Goal: Task Accomplishment & Management: Manage account settings

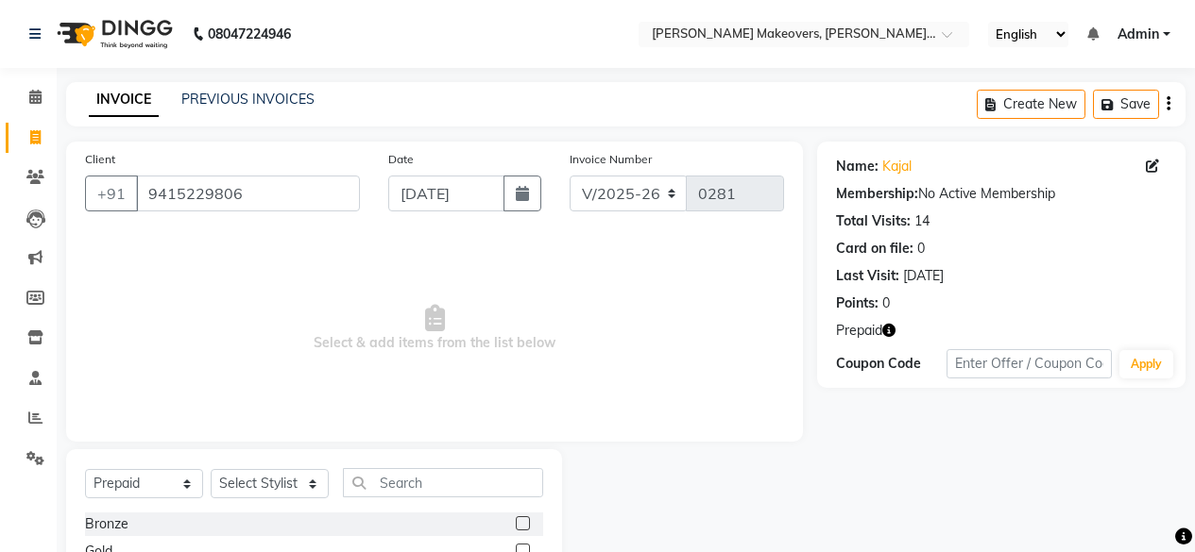
select select "3533"
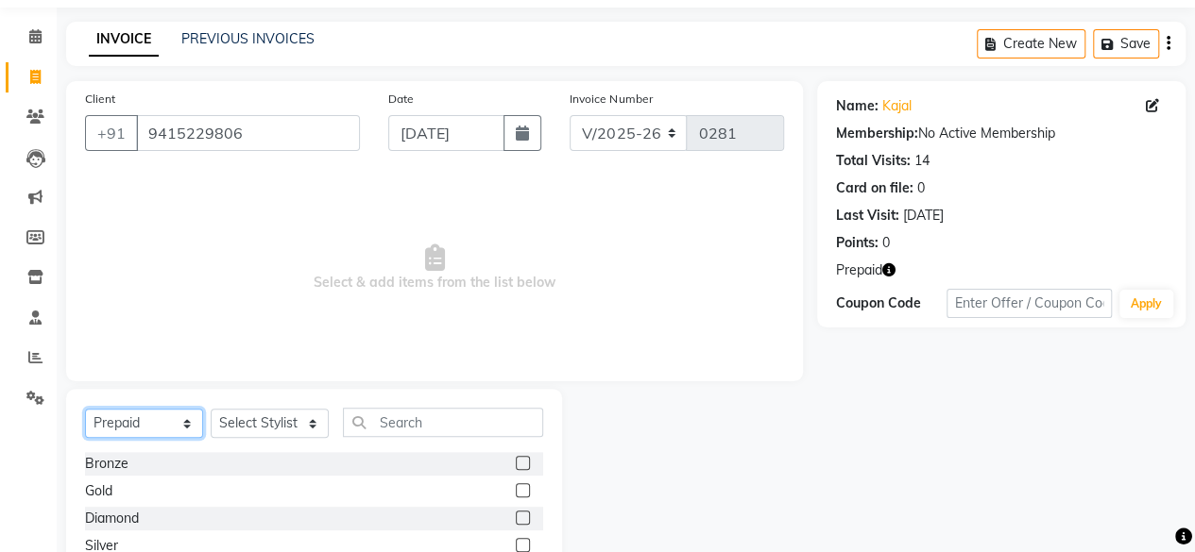
click at [162, 422] on select "Select Service Product Membership Package Voucher Prepaid Gift Card" at bounding box center [144, 423] width 118 height 29
select select "service"
click at [85, 438] on select "Select Service Product Membership Package Voucher Prepaid Gift Card" at bounding box center [144, 423] width 118 height 29
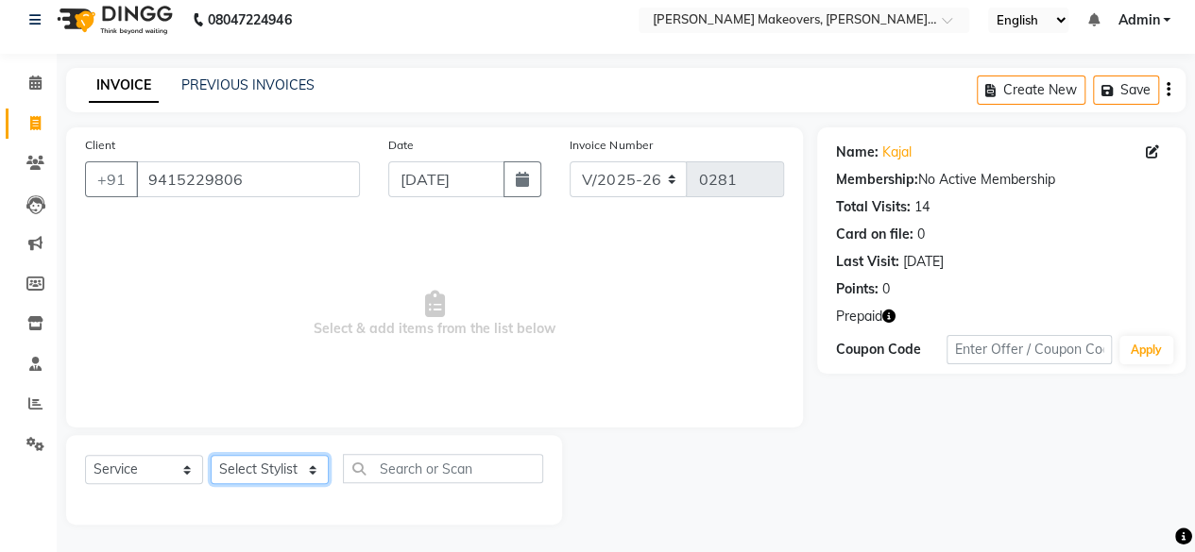
click at [253, 467] on select "Select Stylist [PERSON_NAME] makeovers Anuj CHINTU gaurav [PERSON_NAME] [PERSON…" at bounding box center [270, 469] width 118 height 29
select select "16848"
click at [211, 455] on select "Select Stylist [PERSON_NAME] makeovers Anuj CHINTU gaurav [PERSON_NAME] [PERSON…" at bounding box center [270, 469] width 118 height 29
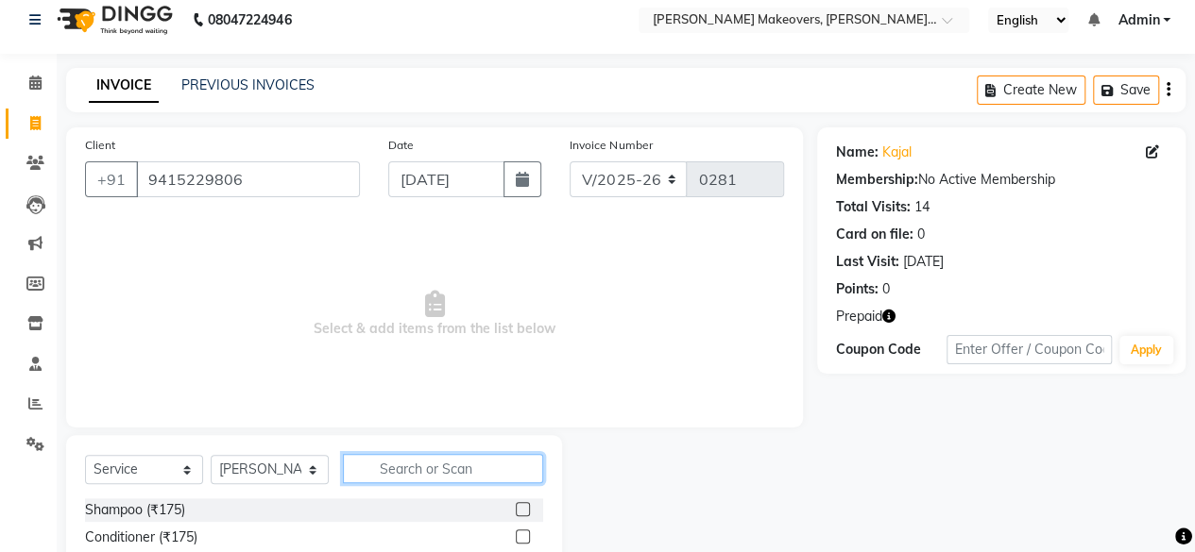
click at [409, 477] on input "text" at bounding box center [443, 468] width 200 height 29
type input "acr"
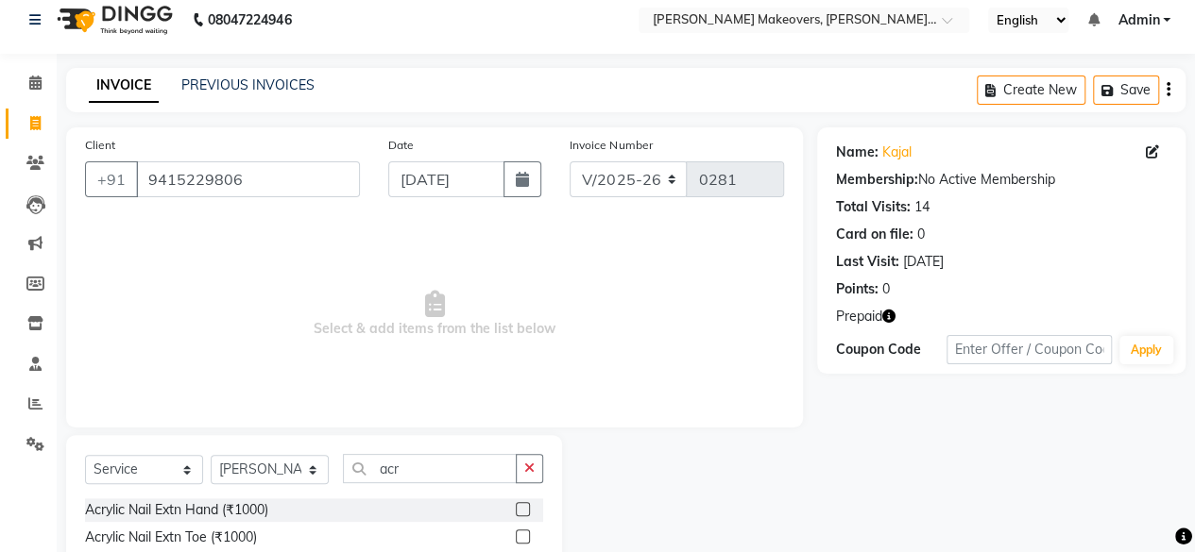
click at [525, 506] on label at bounding box center [523, 509] width 14 height 14
click at [525, 506] on input "checkbox" at bounding box center [522, 510] width 12 height 12
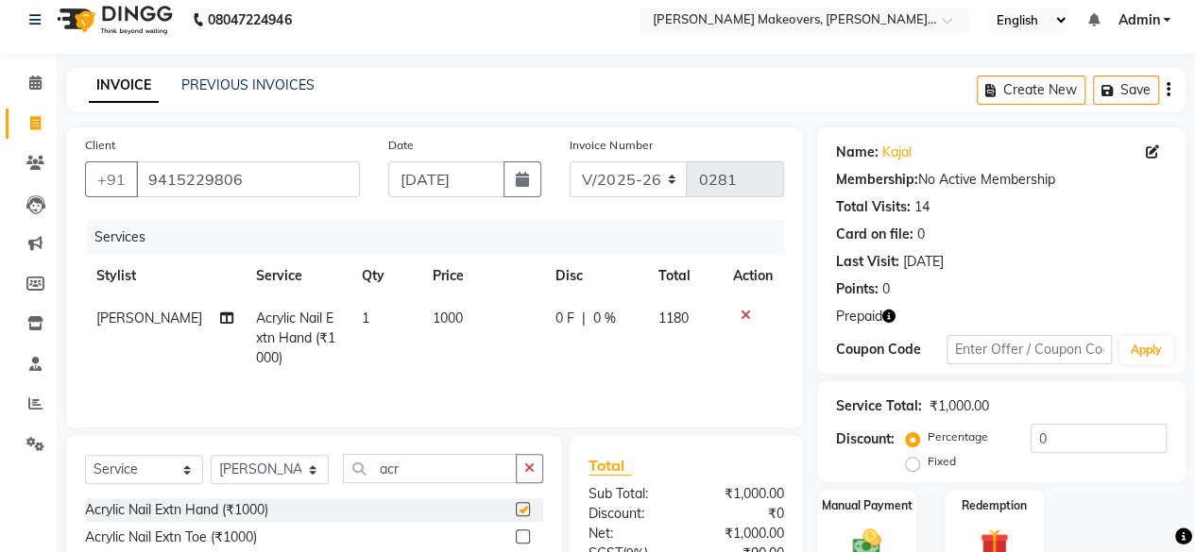
checkbox input "false"
click at [455, 326] on td "1000" at bounding box center [482, 338] width 123 height 82
select select "16848"
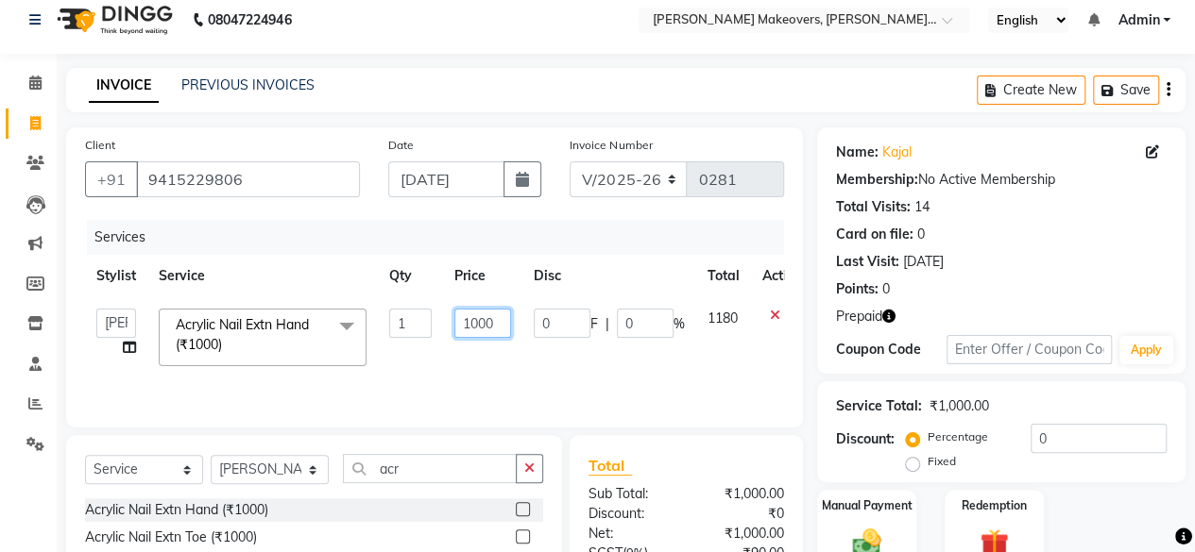
click at [499, 319] on input "1000" at bounding box center [482, 323] width 57 height 29
type input "1"
type input "3000"
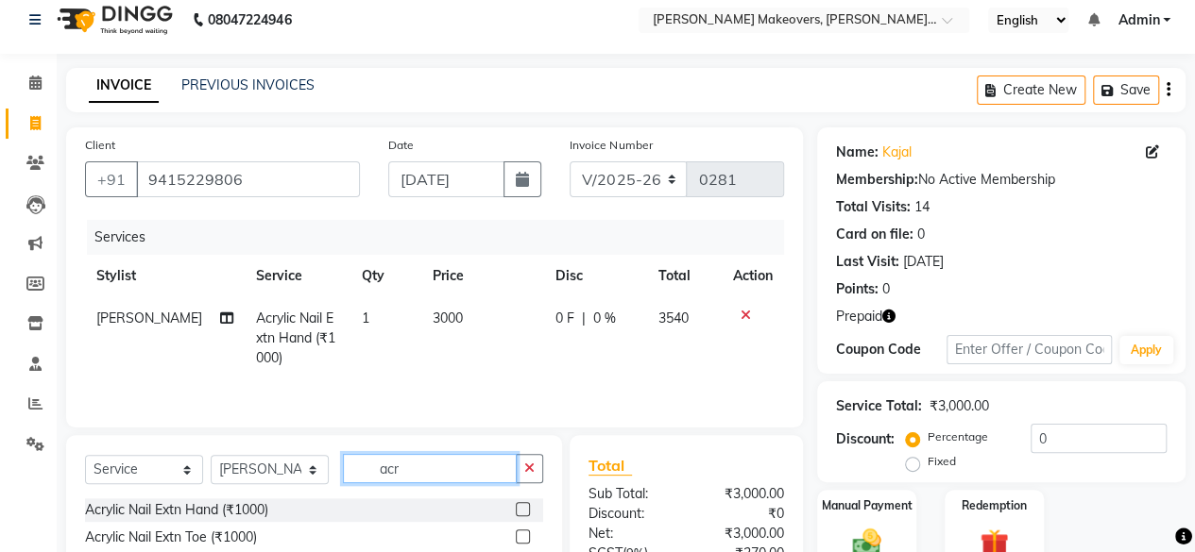
click at [461, 458] on input "acr" at bounding box center [430, 468] width 174 height 29
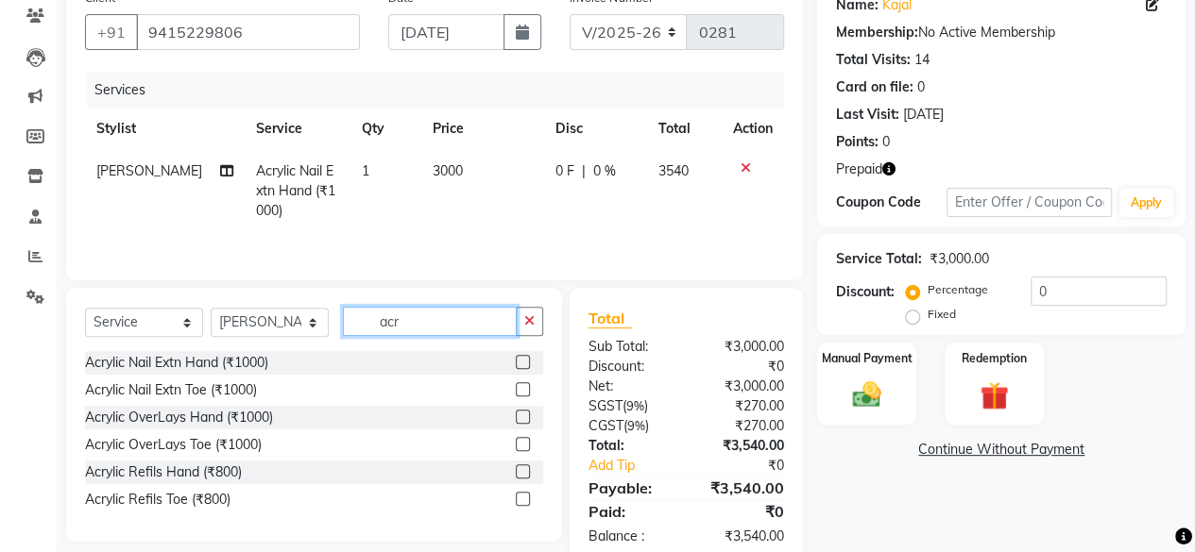
scroll to position [202, 0]
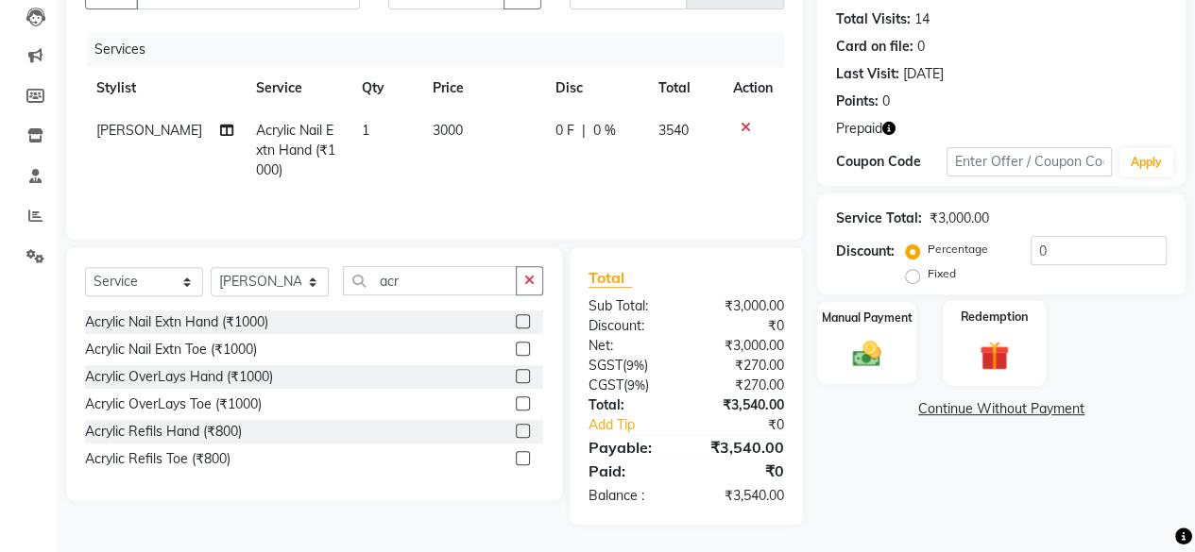
click at [997, 343] on img at bounding box center [994, 355] width 48 height 37
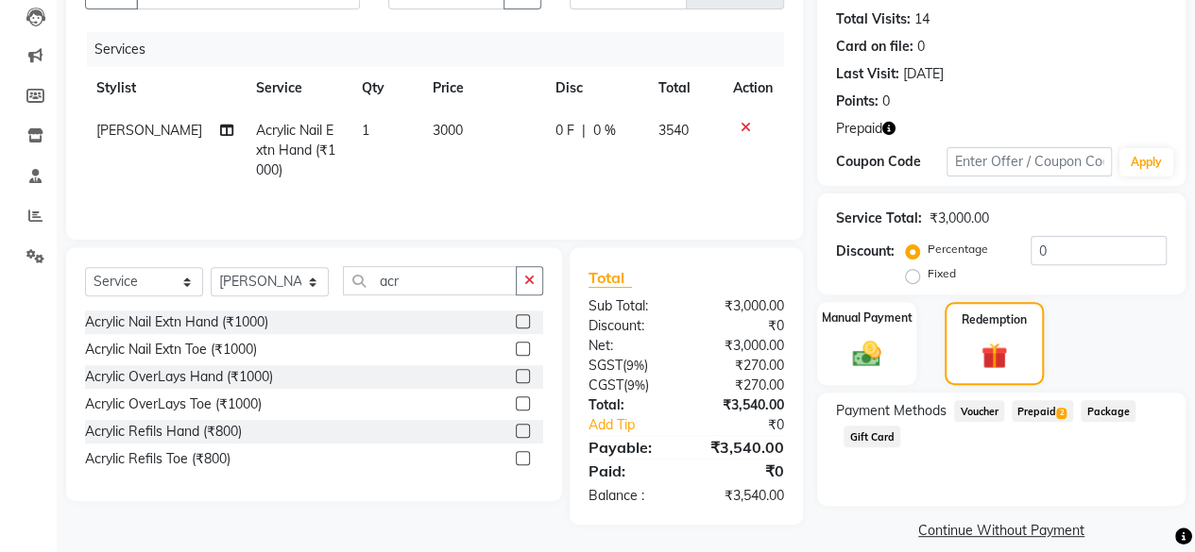
click at [1032, 415] on span "Prepaid 2" at bounding box center [1041, 411] width 61 height 22
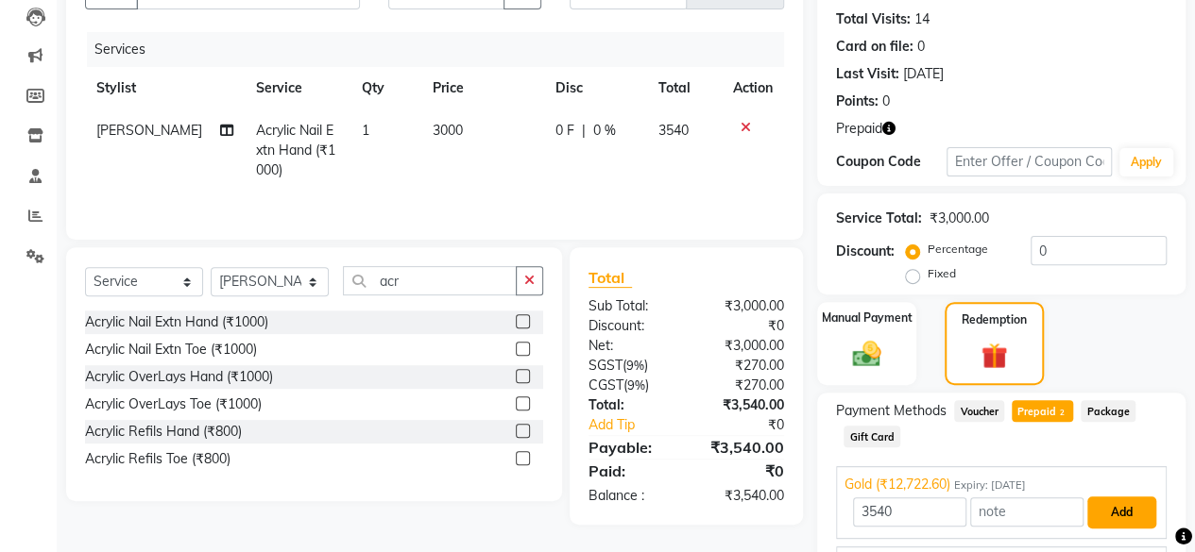
click at [1111, 511] on button "Add" at bounding box center [1121, 513] width 69 height 32
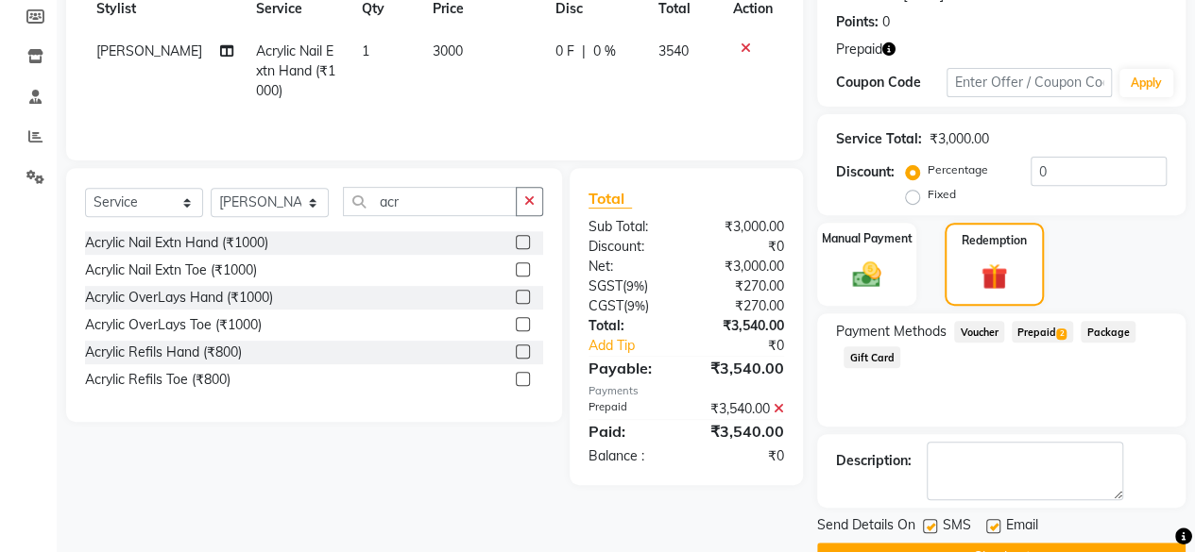
scroll to position [328, 0]
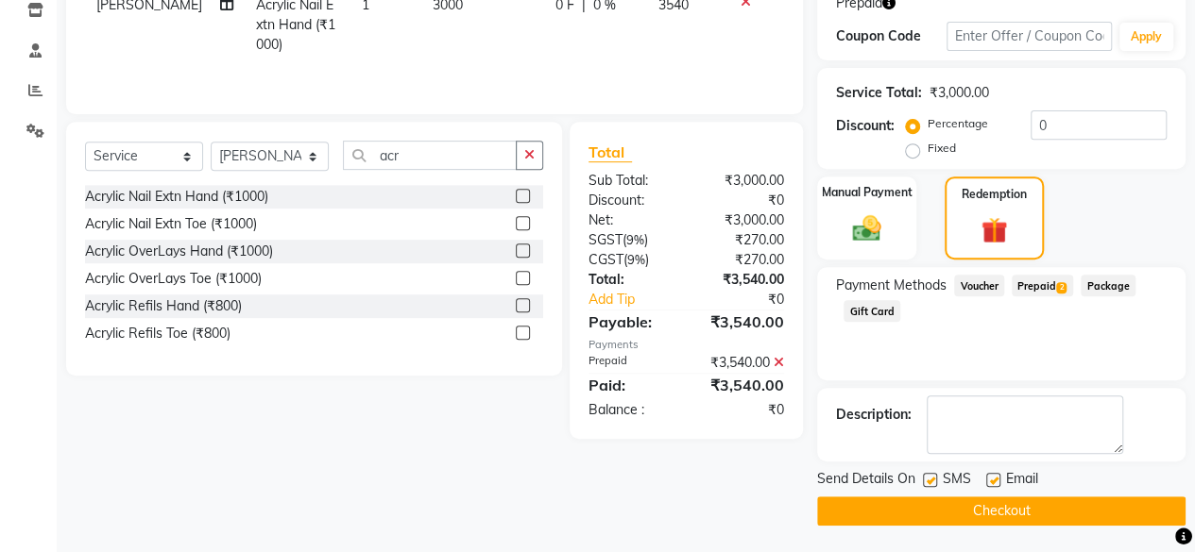
click at [1071, 499] on button "Checkout" at bounding box center [1001, 511] width 368 height 29
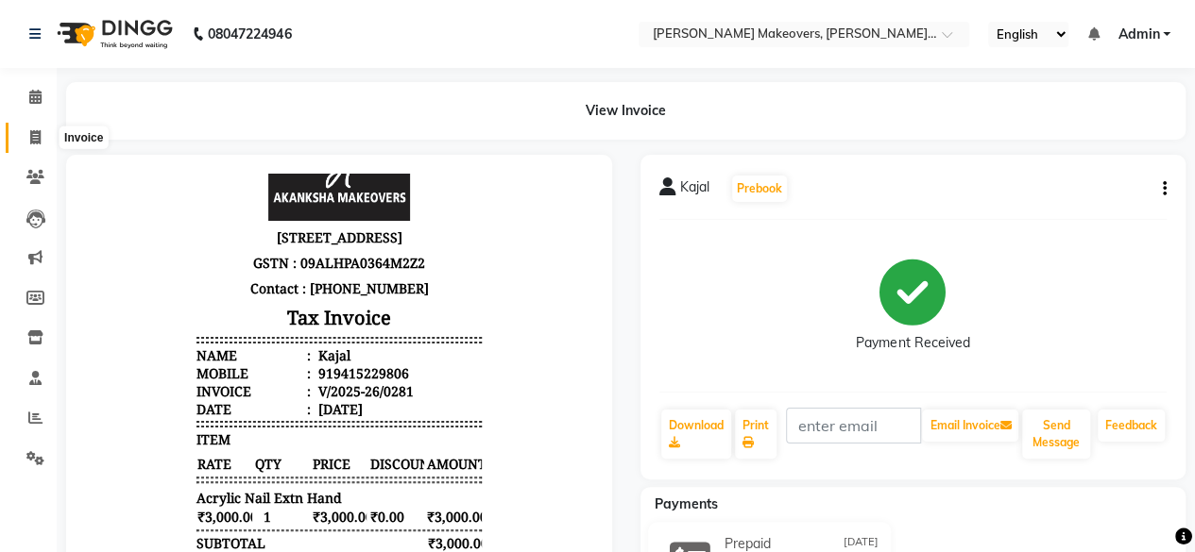
click at [37, 137] on icon at bounding box center [35, 137] width 10 height 14
select select "service"
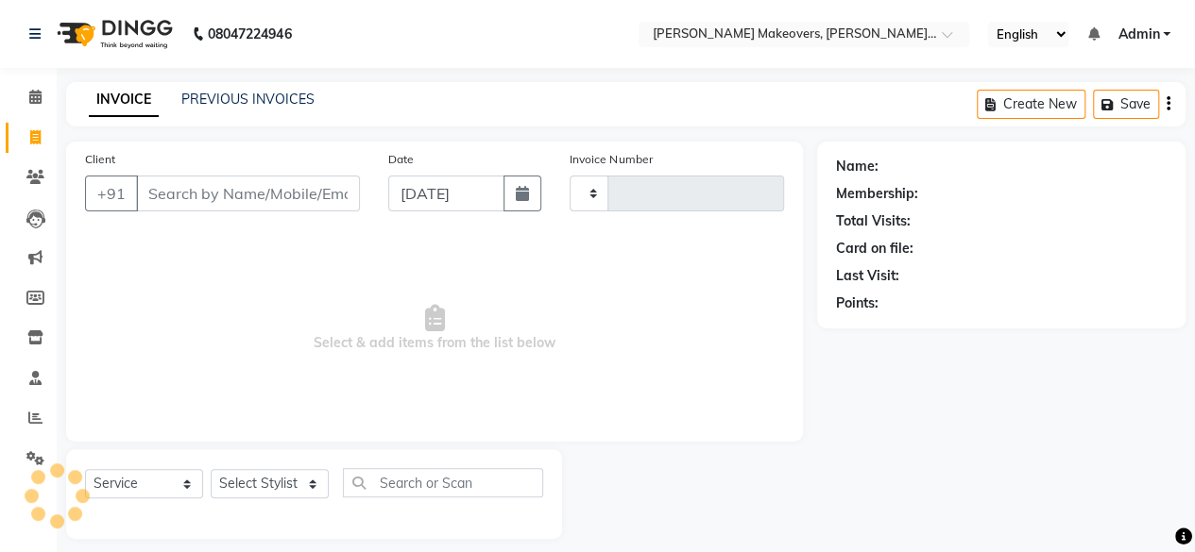
scroll to position [14, 0]
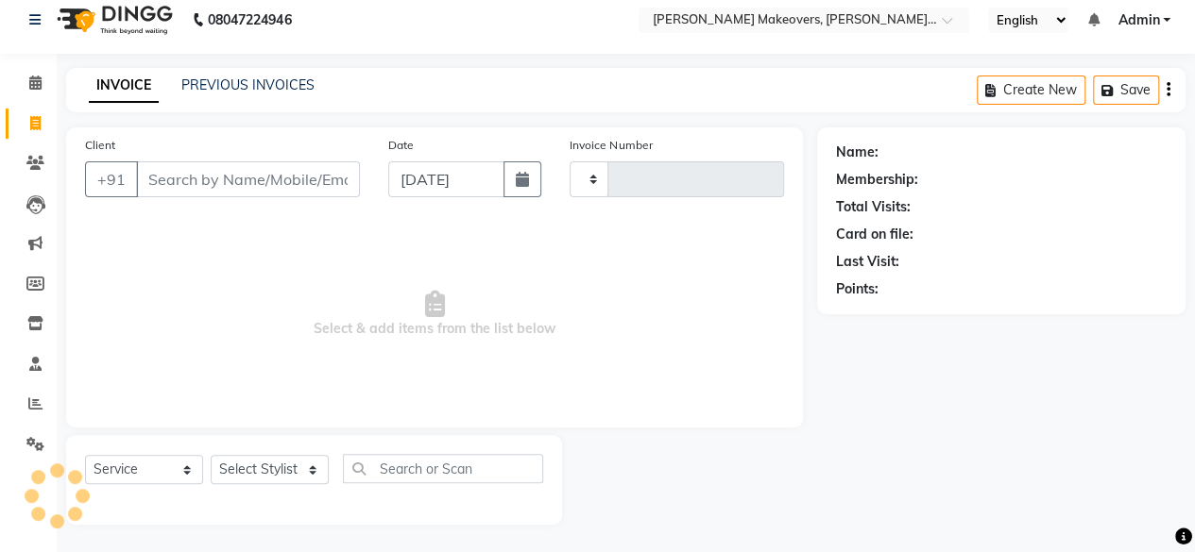
type input "0282"
select select "3533"
select select "P"
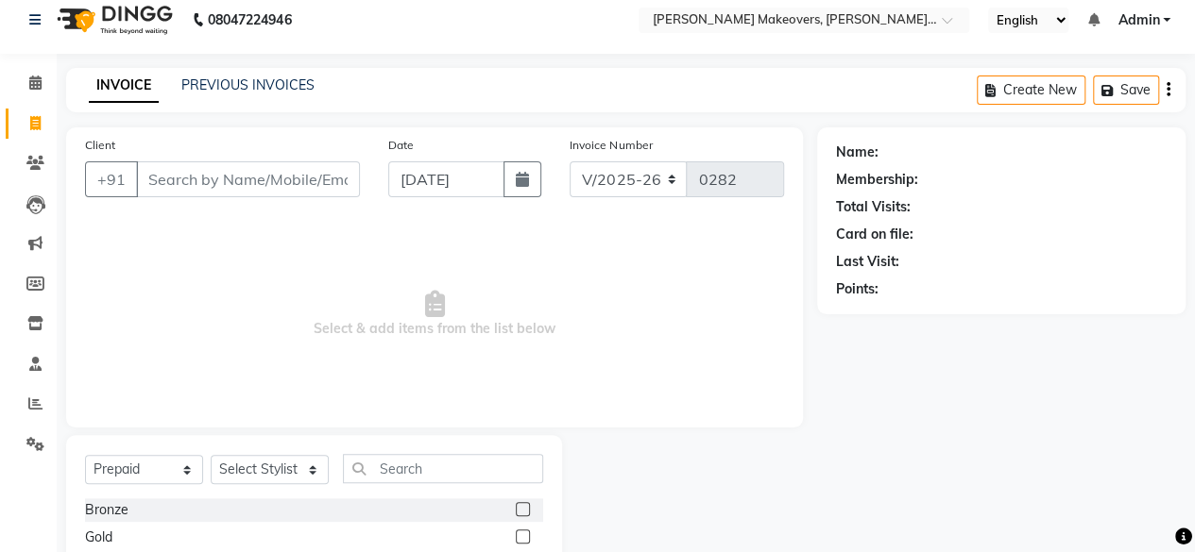
click at [183, 177] on input "Client" at bounding box center [248, 179] width 224 height 36
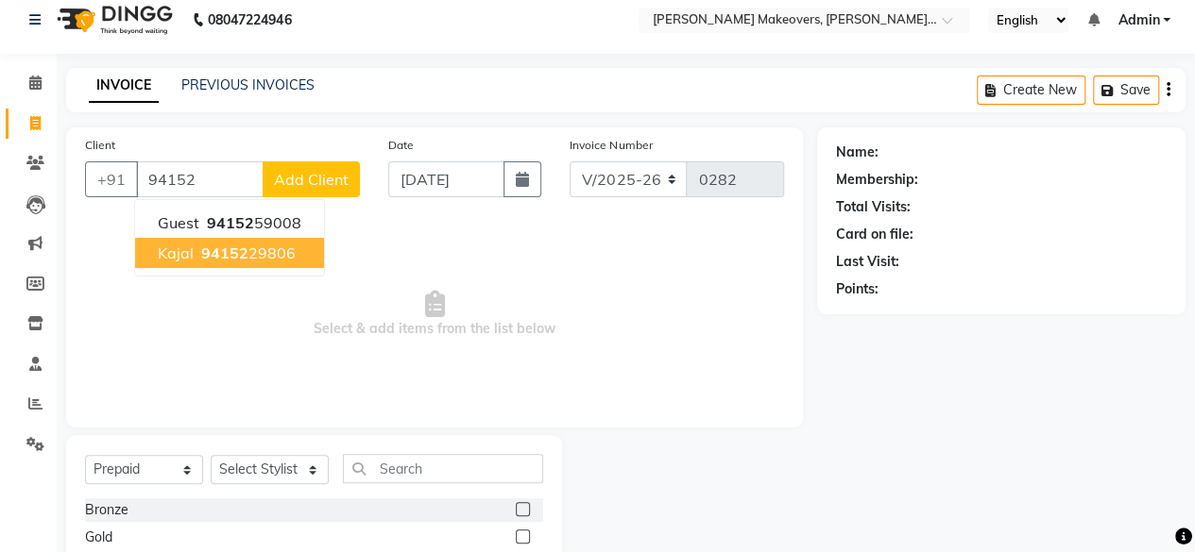
click at [193, 254] on button "Kajal 94152 29806" at bounding box center [229, 253] width 189 height 30
type input "9415229806"
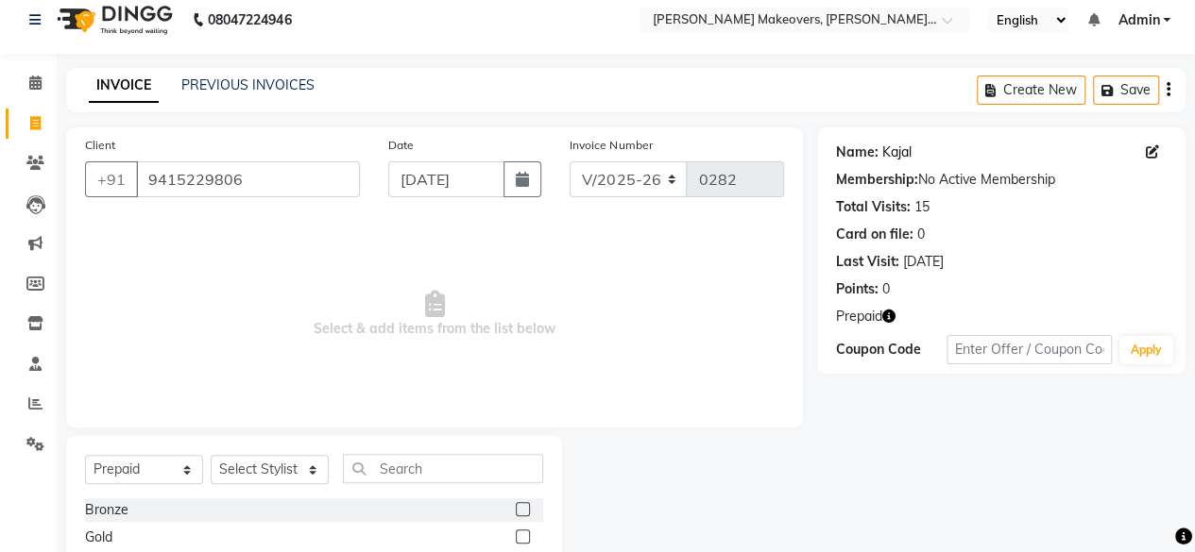
click at [892, 149] on link "Kajal" at bounding box center [896, 153] width 29 height 20
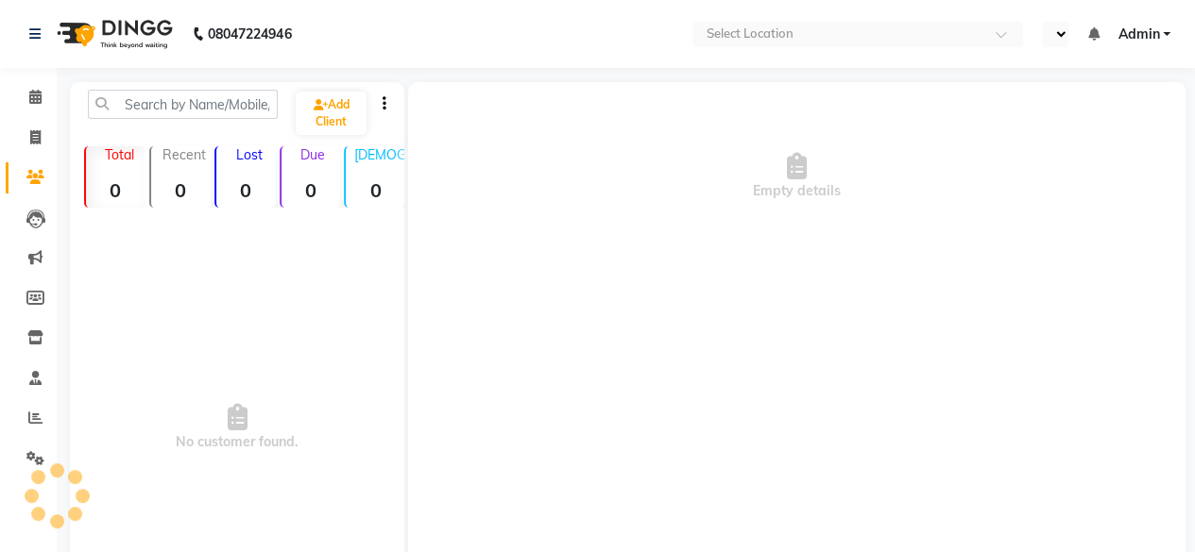
select select "en"
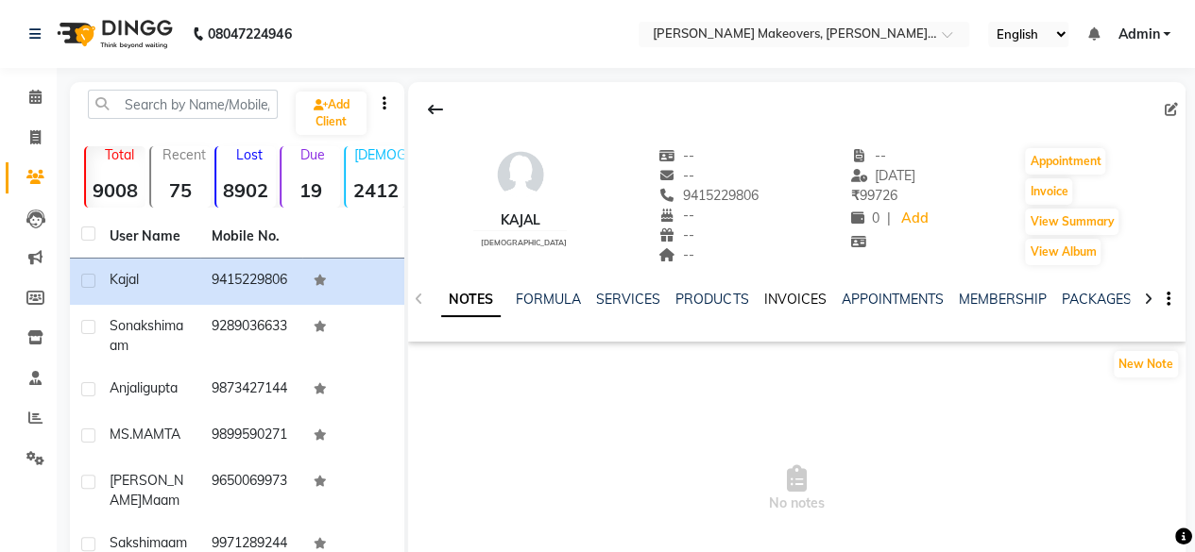
click at [795, 302] on link "INVOICES" at bounding box center [794, 299] width 62 height 17
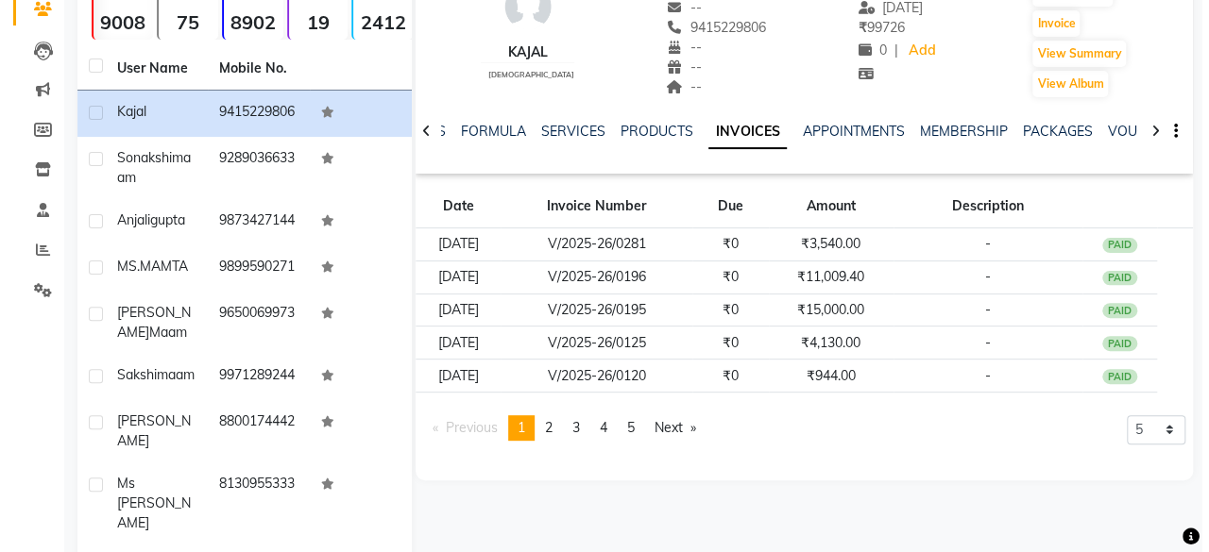
scroll to position [144, 0]
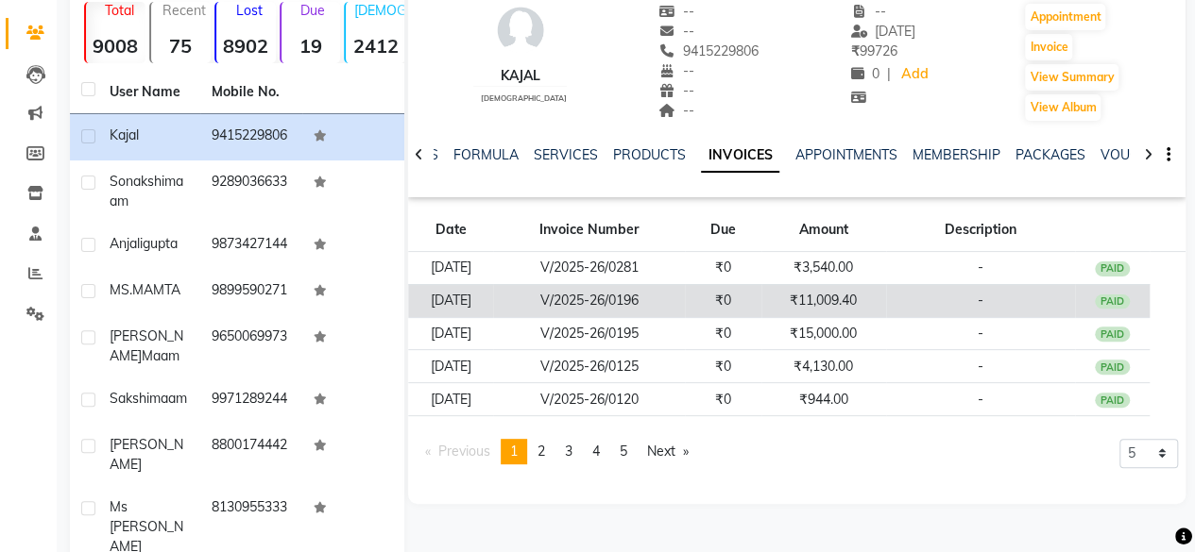
click at [844, 304] on td "₹11,009.40" at bounding box center [823, 300] width 125 height 33
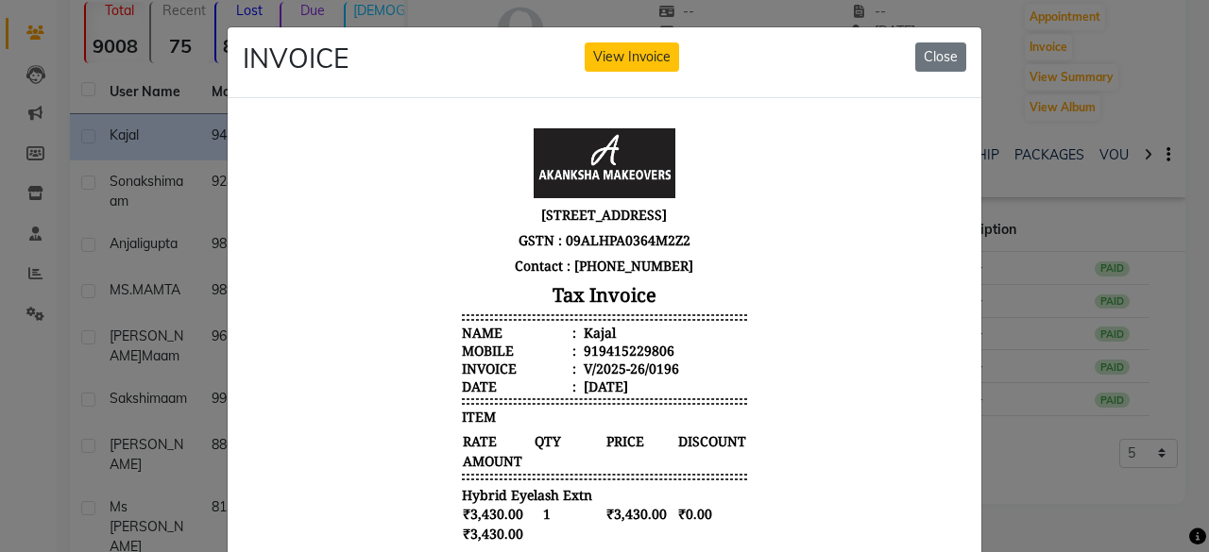
scroll to position [484, 0]
